Goal: Transaction & Acquisition: Purchase product/service

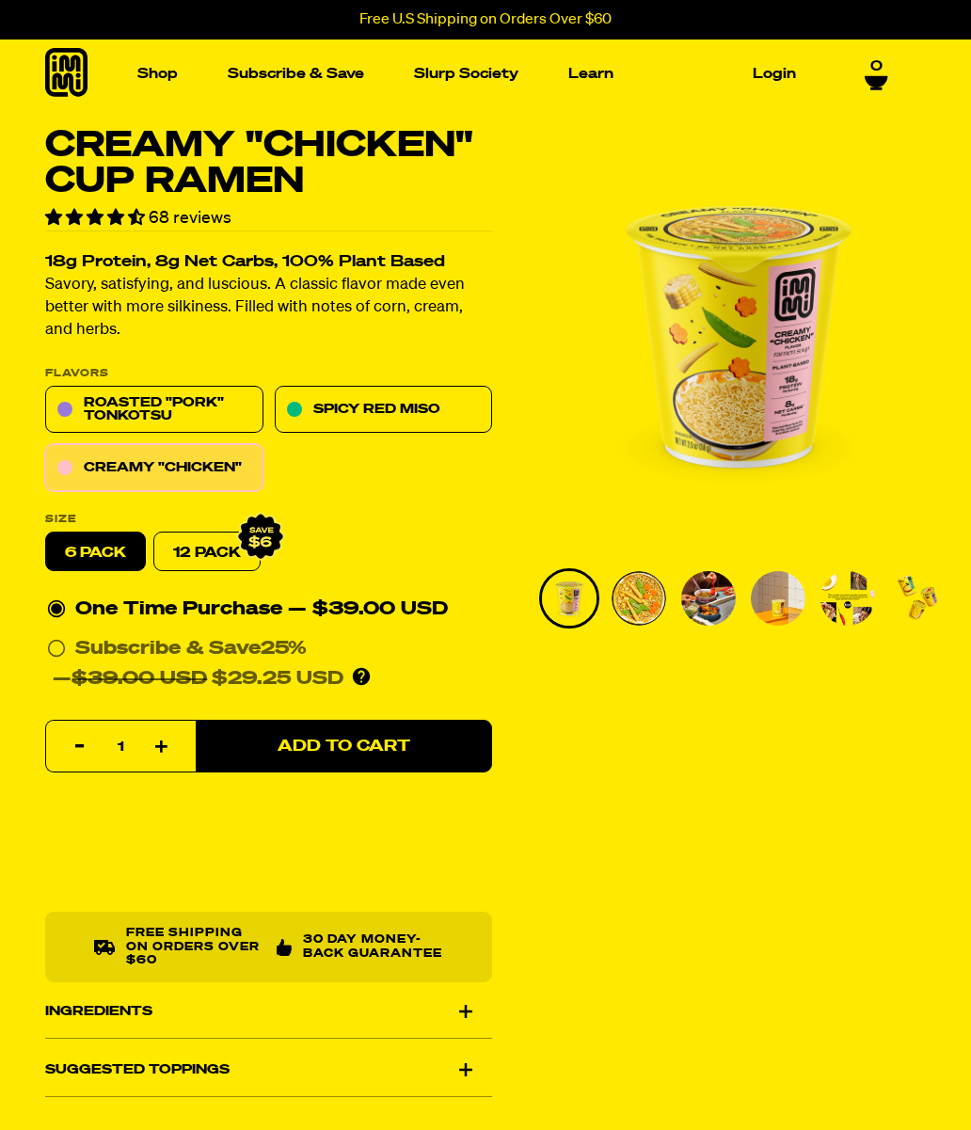
click at [394, 269] on img "Main navigation" at bounding box center [366, 233] width 179 height 179
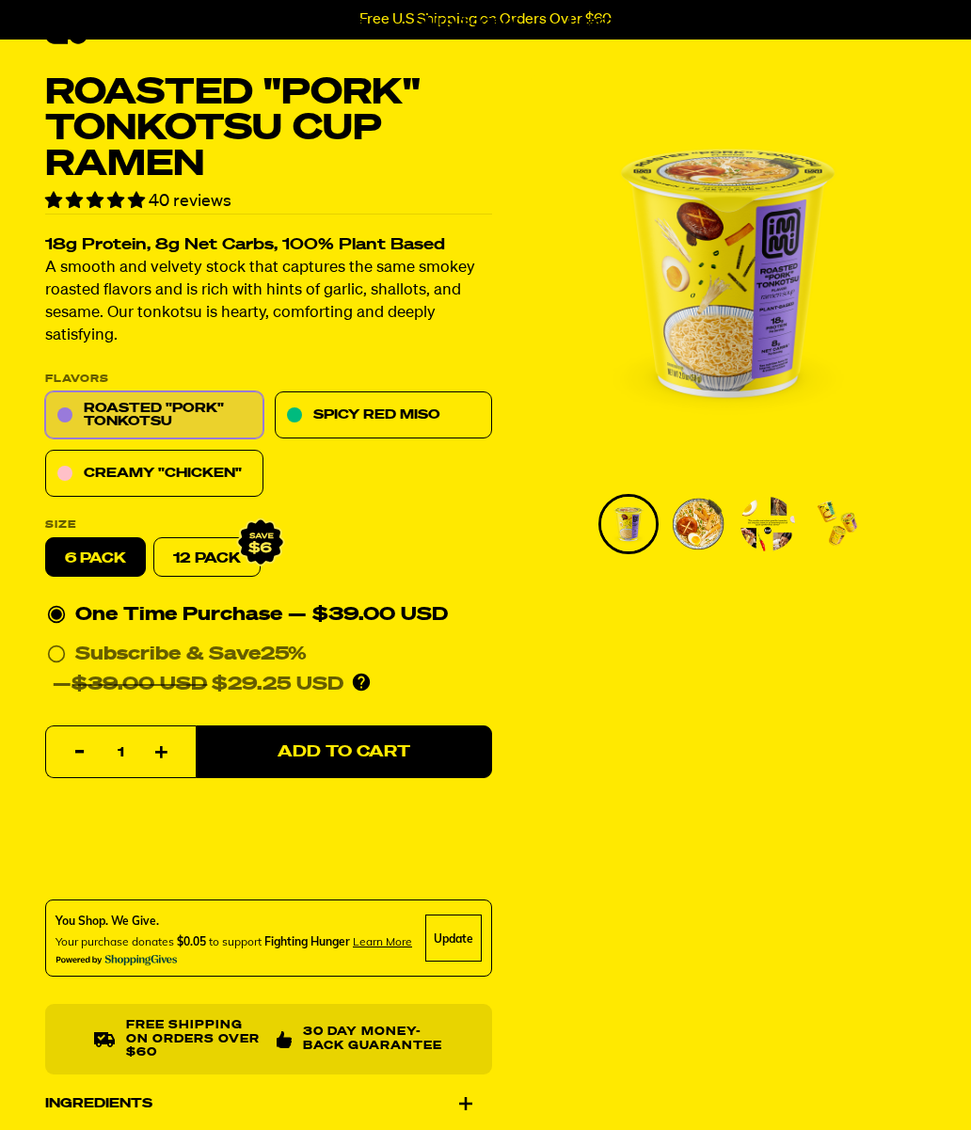
scroll to position [61, 0]
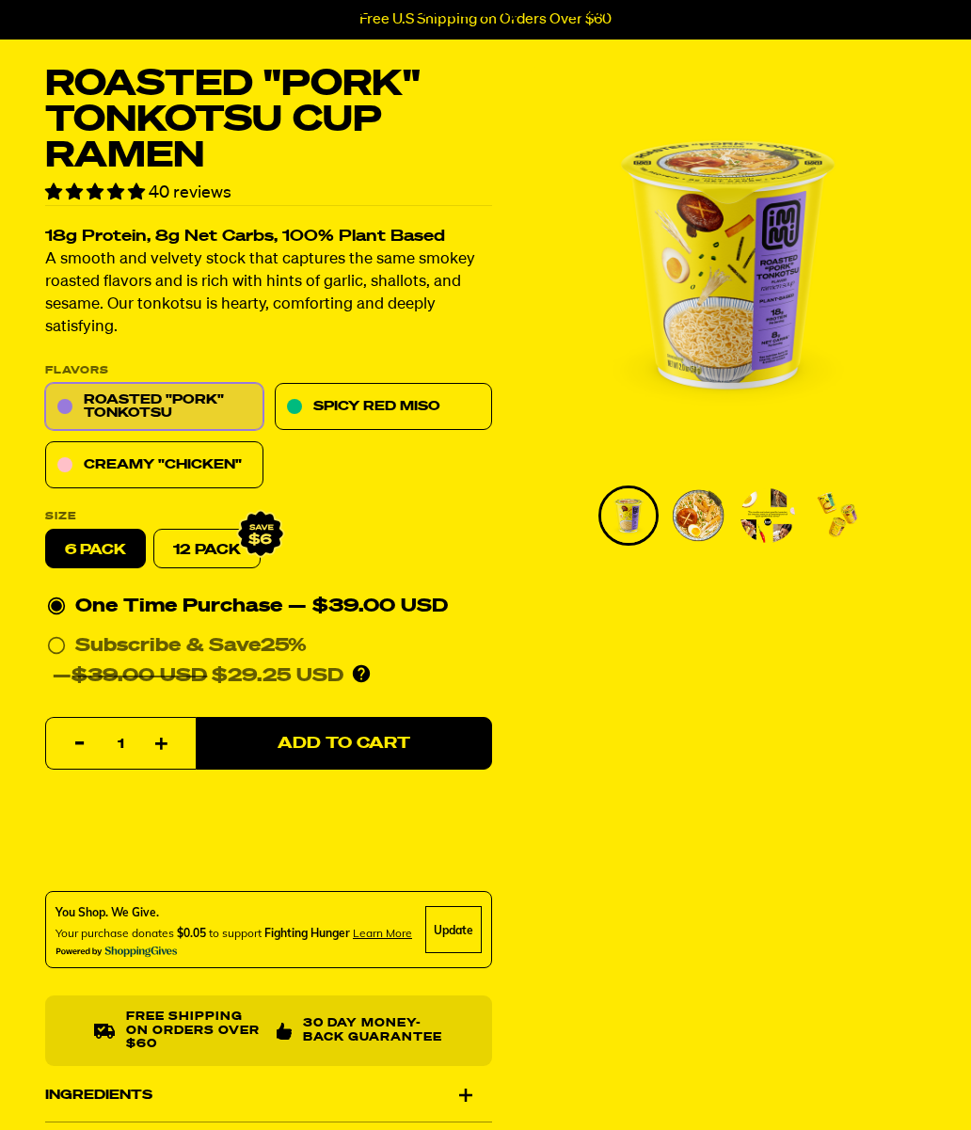
click at [196, 548] on link "12 Pack" at bounding box center [206, 550] width 107 height 40
radio input "false"
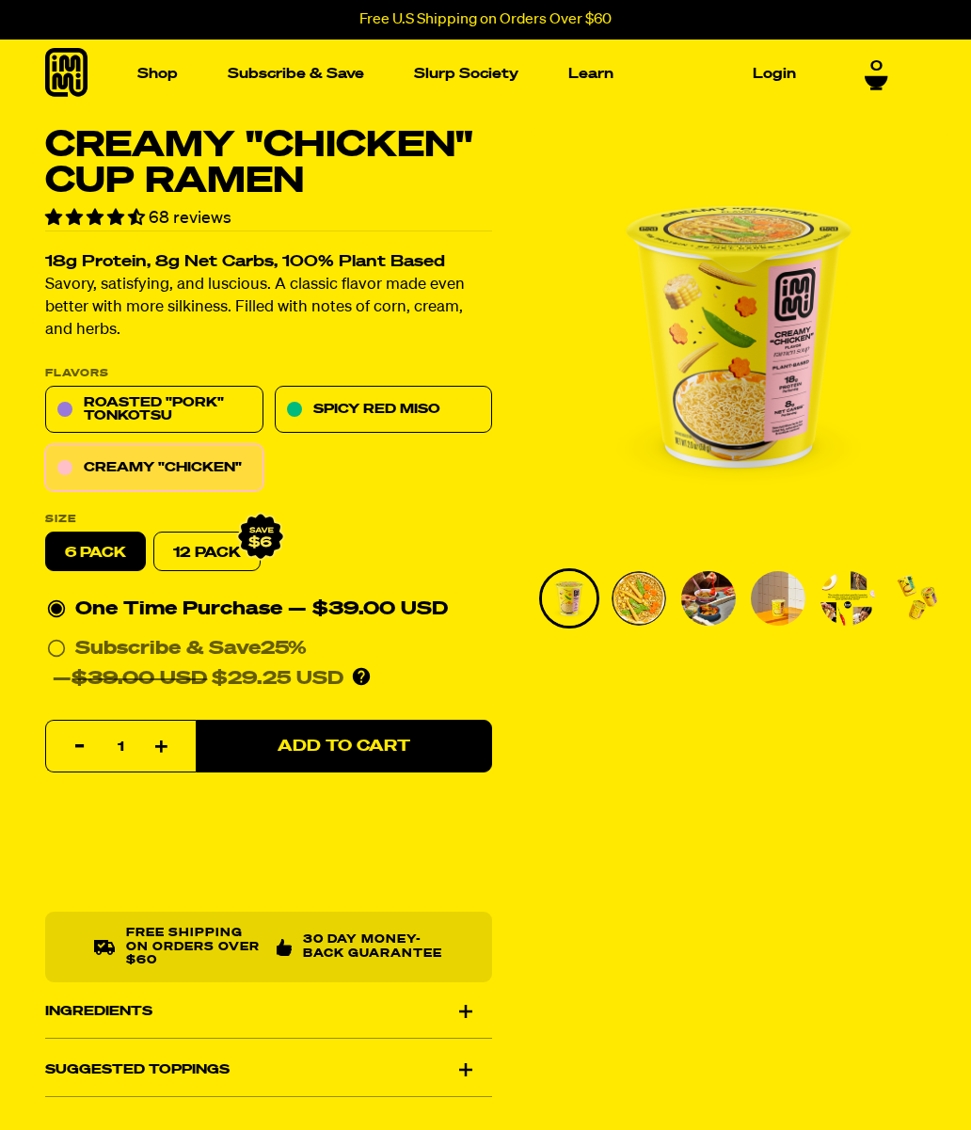
click at [162, 228] on img "Main navigation" at bounding box center [125, 233] width 179 height 179
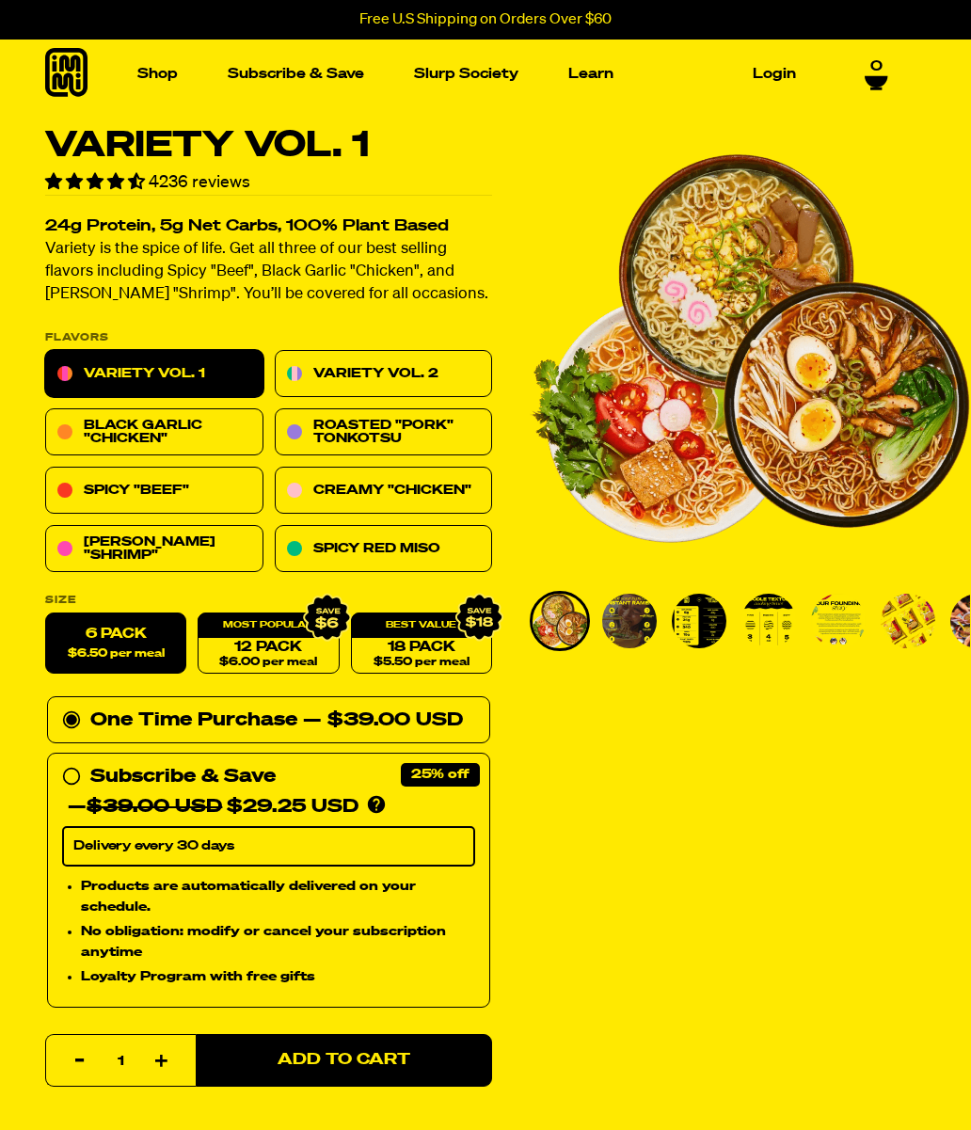
click at [185, 435] on link "Black Garlic "Chicken"" at bounding box center [154, 432] width 218 height 47
